Goal: Task Accomplishment & Management: Complete application form

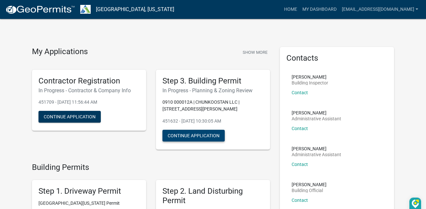
click at [199, 135] on button "Continue Application" at bounding box center [194, 136] width 62 height 12
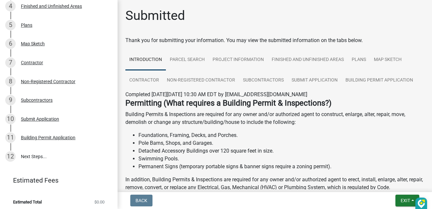
scroll to position [139, 0]
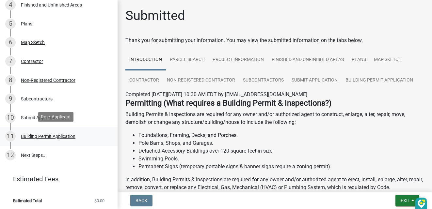
click at [44, 134] on div "Building Permit Application" at bounding box center [48, 136] width 55 height 5
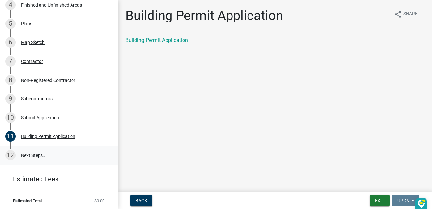
drag, startPoint x: 52, startPoint y: 134, endPoint x: 64, endPoint y: 152, distance: 22.3
click at [64, 152] on ul "1 Introduction 2 Parcel search 3 Project Information 4 Finished and Unfinished …" at bounding box center [59, 52] width 118 height 231
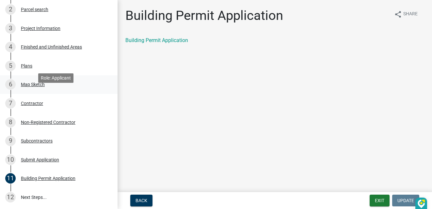
scroll to position [52, 0]
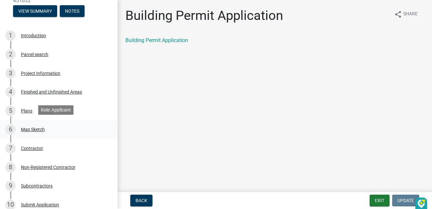
click at [33, 127] on div "Map Sketch" at bounding box center [33, 129] width 24 height 5
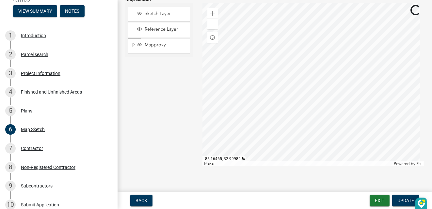
scroll to position [88, 0]
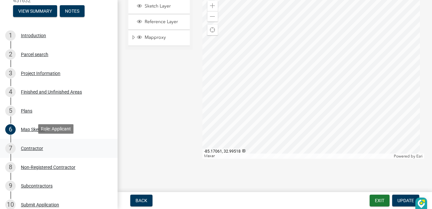
click at [24, 146] on div "Contractor" at bounding box center [32, 148] width 22 height 5
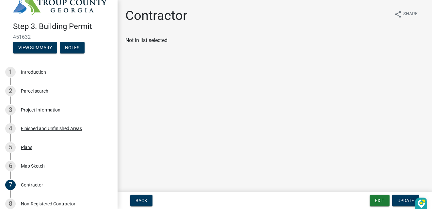
scroll to position [0, 0]
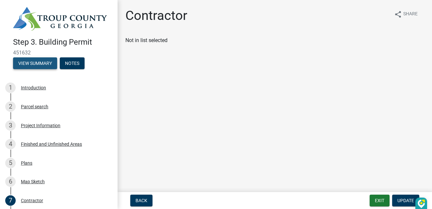
click at [27, 60] on button "View Summary" at bounding box center [35, 63] width 44 height 12
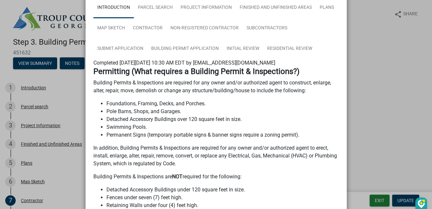
scroll to position [43, 0]
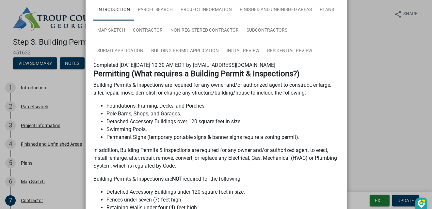
click at [380, 100] on ngb-modal-window "Summary × Printer Friendly Introduction Parcel search Project Information Finis…" at bounding box center [216, 104] width 432 height 209
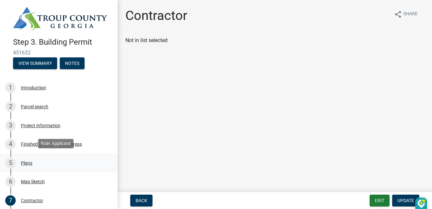
click at [27, 161] on div "Plans" at bounding box center [26, 163] width 11 height 5
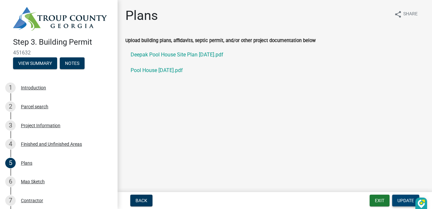
click at [401, 200] on span "Update" at bounding box center [405, 200] width 17 height 5
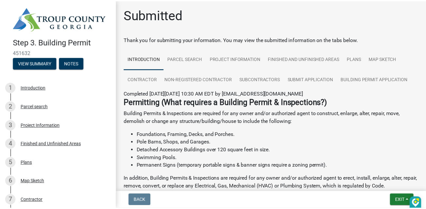
scroll to position [0, 0]
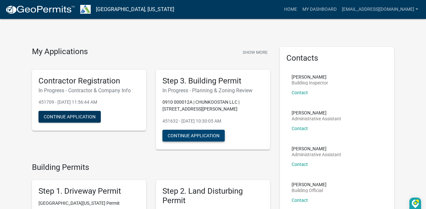
click at [189, 135] on button "Continue Application" at bounding box center [194, 136] width 62 height 12
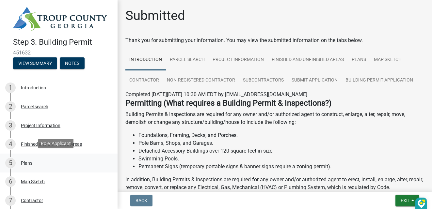
click at [22, 161] on div "Plans" at bounding box center [26, 163] width 11 height 5
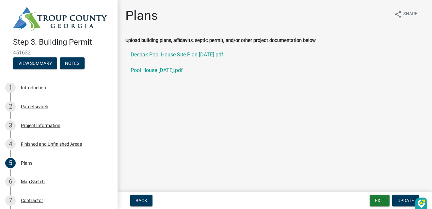
drag, startPoint x: 26, startPoint y: 159, endPoint x: 292, endPoint y: 136, distance: 267.0
click at [292, 136] on main "Plans share Share Upload building plans, affidavits, septic permit, and/or othe…" at bounding box center [275, 95] width 314 height 190
click at [180, 51] on link "Deepak Pool House Site Plan [DATE].pdf" at bounding box center [274, 55] width 299 height 16
click at [68, 60] on button "Notes" at bounding box center [72, 63] width 25 height 12
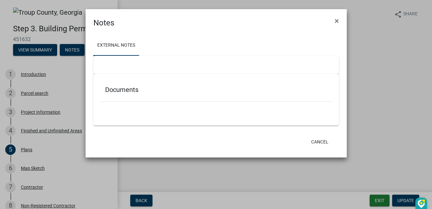
click at [110, 94] on div "Documents" at bounding box center [216, 91] width 232 height 21
click at [117, 43] on link "External Notes" at bounding box center [116, 45] width 46 height 21
click at [184, 182] on ngb-modal-window "Notes × External Notes Documents Cancel" at bounding box center [216, 104] width 432 height 209
